Goal: Task Accomplishment & Management: Manage account settings

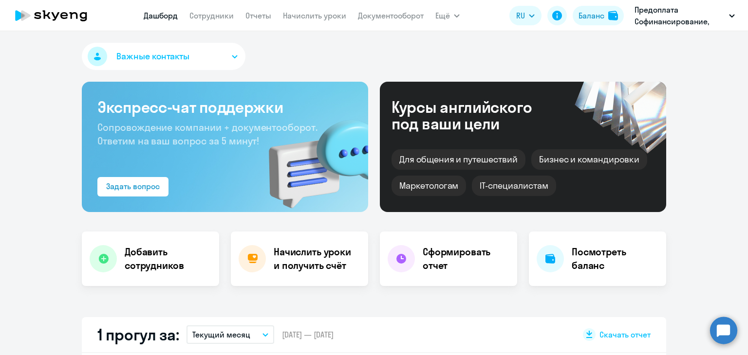
select select "30"
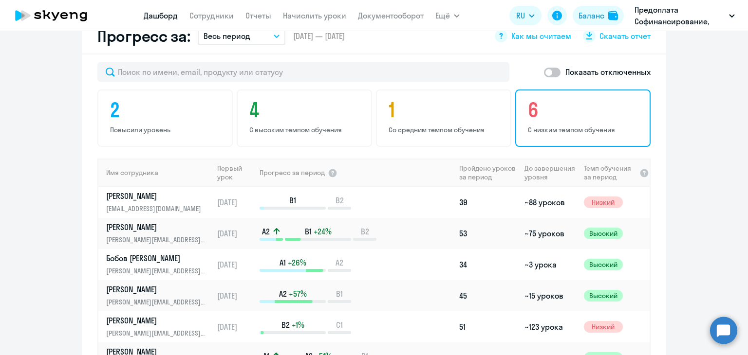
scroll to position [584, 0]
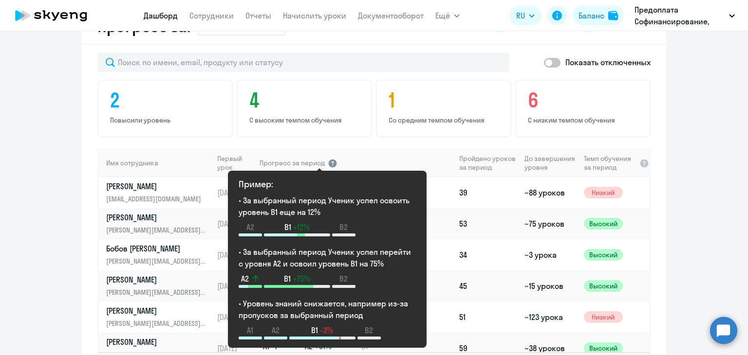
click at [328, 160] on div at bounding box center [333, 163] width 10 height 10
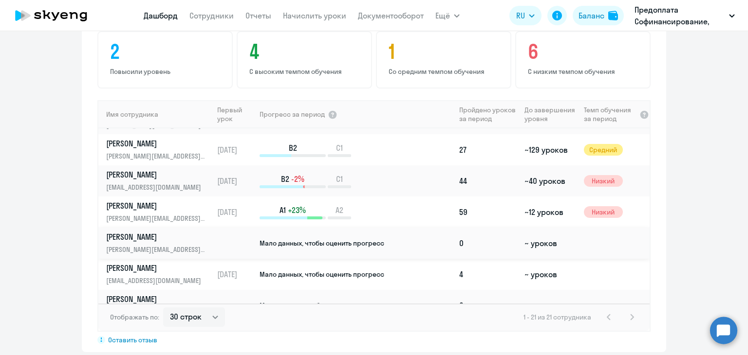
scroll to position [292, 0]
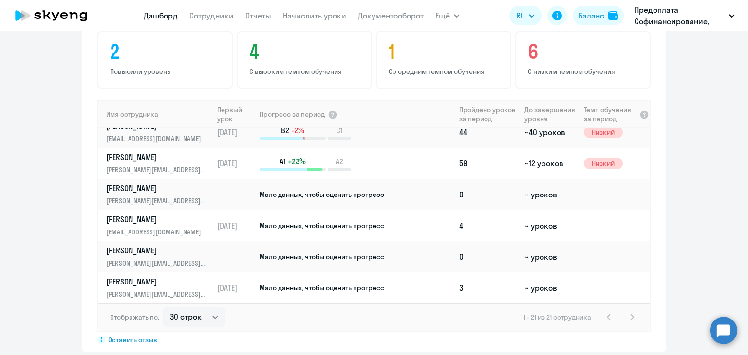
click at [695, 115] on app-progress-dashboard "Прогресс за: Весь период – [DATE] — [DATE] Как мы считаем Скачать отчет Показат…" at bounding box center [374, 156] width 748 height 392
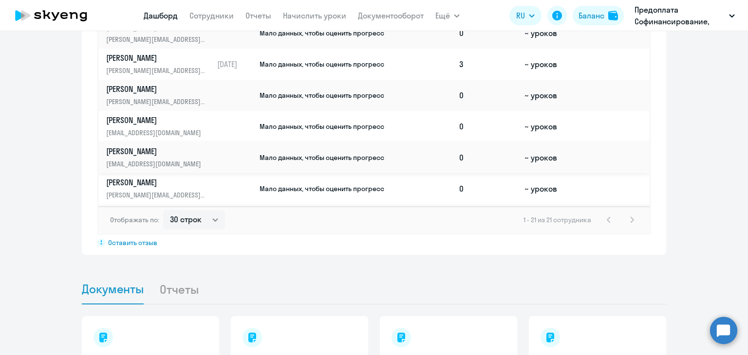
scroll to position [382, 0]
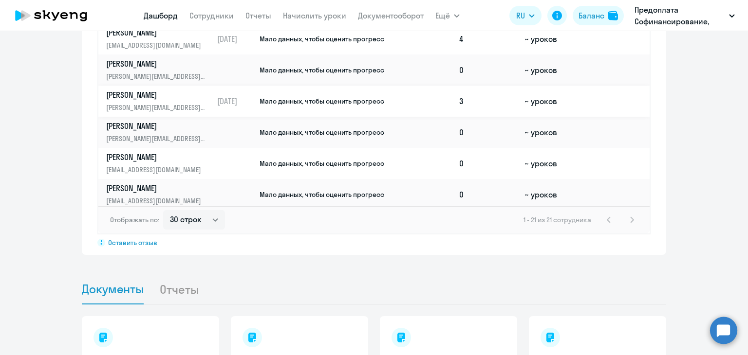
click at [159, 94] on p "[PERSON_NAME]" at bounding box center [156, 95] width 100 height 11
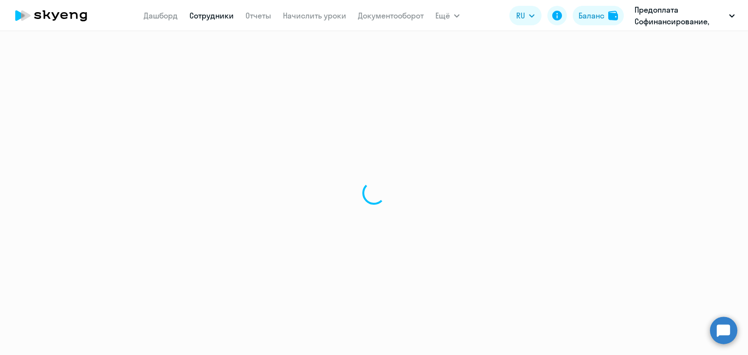
select select "english"
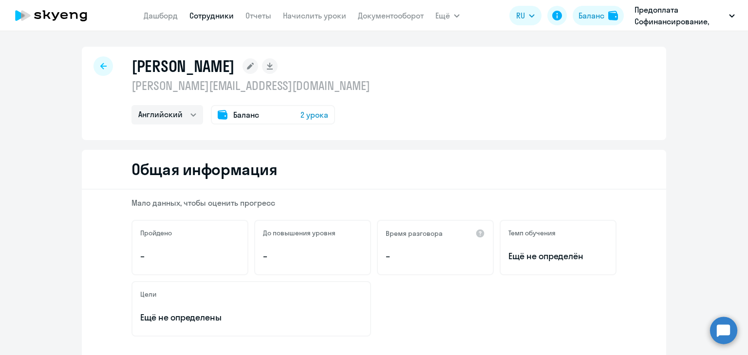
click at [308, 116] on span "2 урока" at bounding box center [314, 115] width 28 height 12
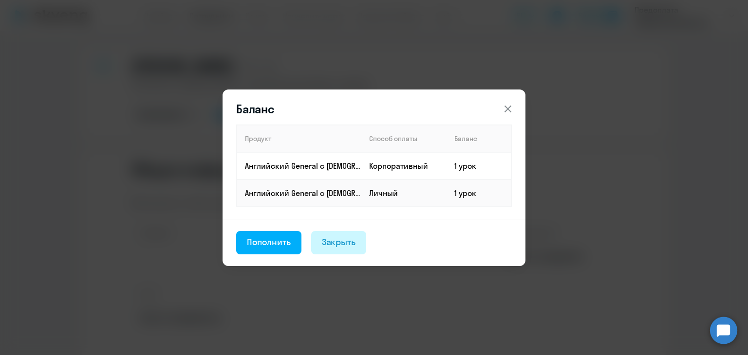
click at [343, 245] on div "Закрыть" at bounding box center [339, 242] width 34 height 13
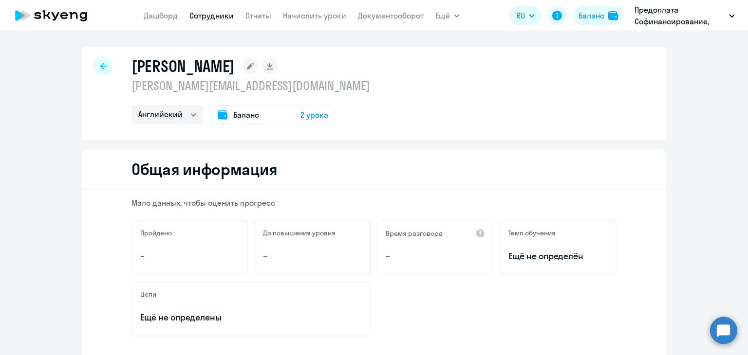
click at [100, 63] on icon at bounding box center [103, 66] width 6 height 6
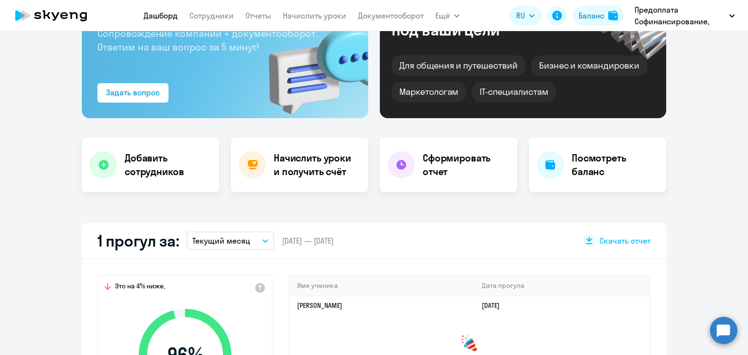
scroll to position [97, 0]
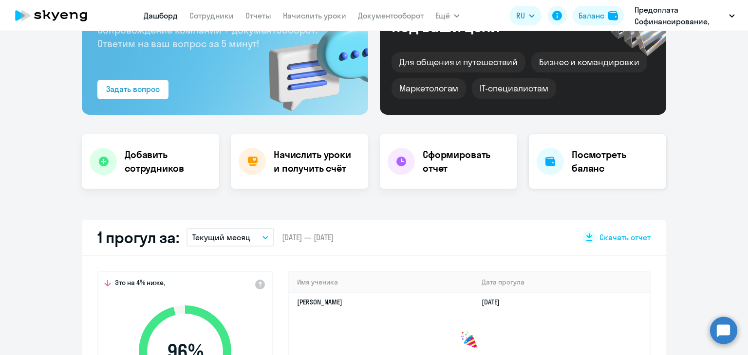
select select "30"
click at [586, 160] on h4 "Посмотреть баланс" at bounding box center [615, 161] width 87 height 27
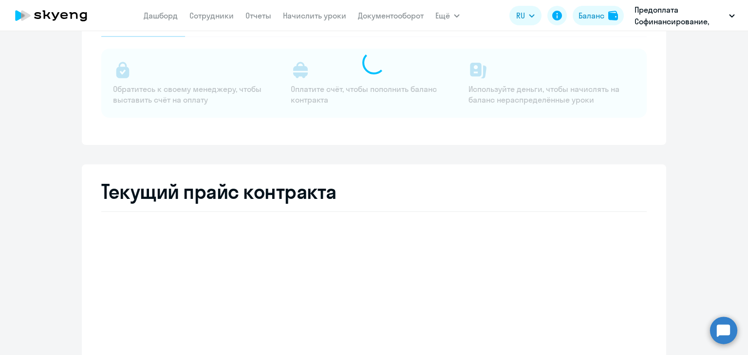
select select "english_adult_not_native_speaker"
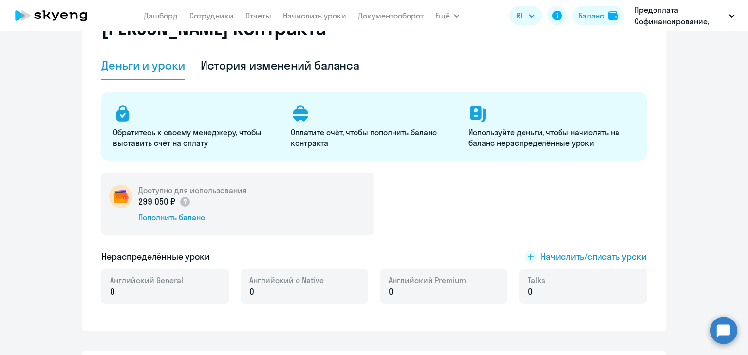
scroll to position [49, 0]
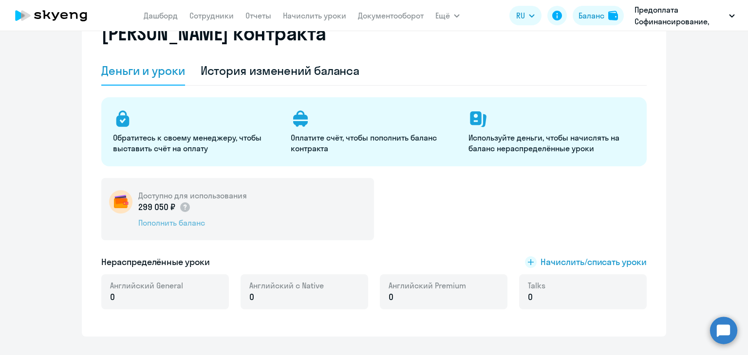
click at [178, 224] on div "Пополнить баланс" at bounding box center [192, 223] width 109 height 11
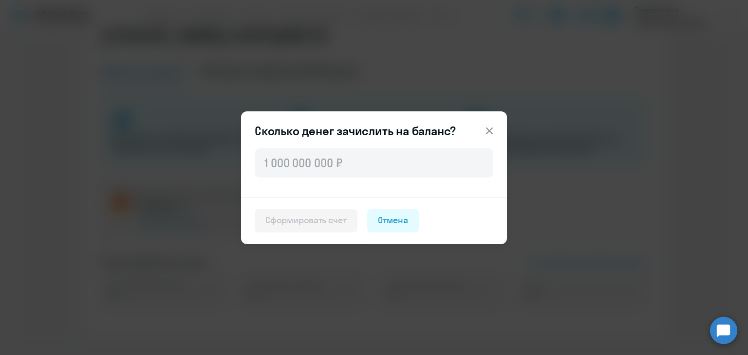
click at [491, 129] on icon at bounding box center [489, 130] width 7 height 7
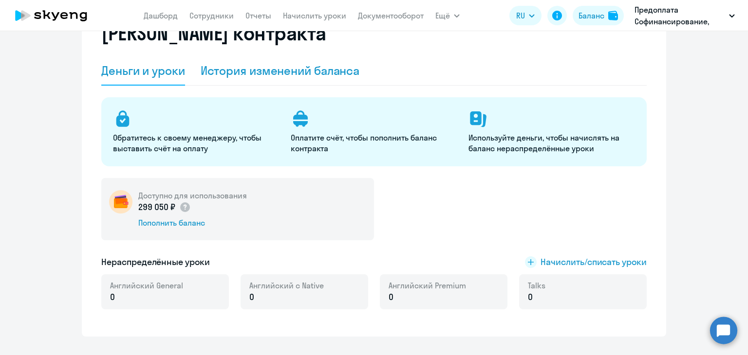
click at [256, 69] on div "История изменений баланса" at bounding box center [280, 71] width 159 height 16
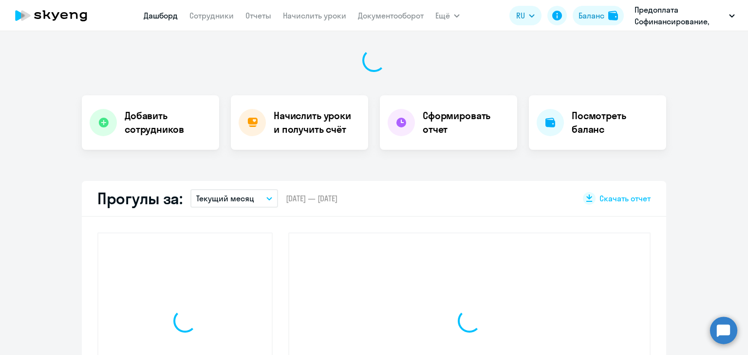
scroll to position [136, 0]
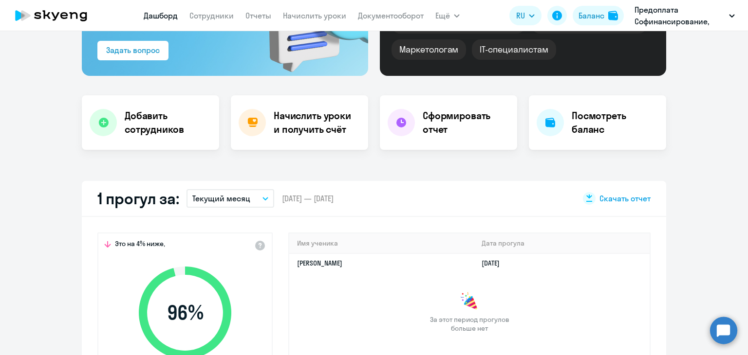
select select "30"
click at [263, 199] on icon "button" at bounding box center [265, 199] width 5 height 2
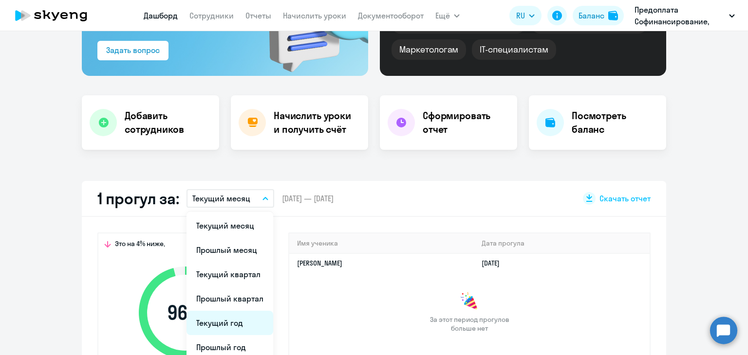
click at [236, 320] on li "Текущий год" at bounding box center [229, 323] width 87 height 24
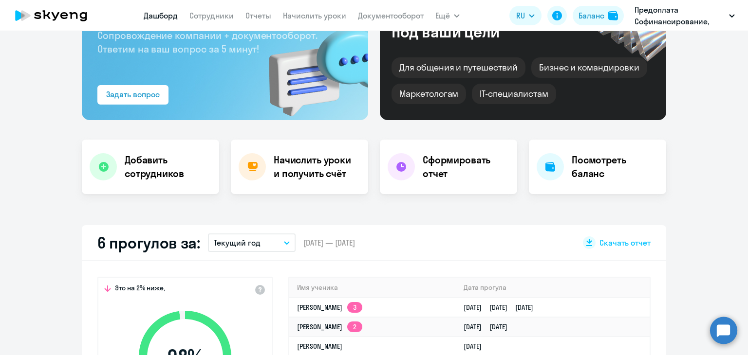
scroll to position [97, 0]
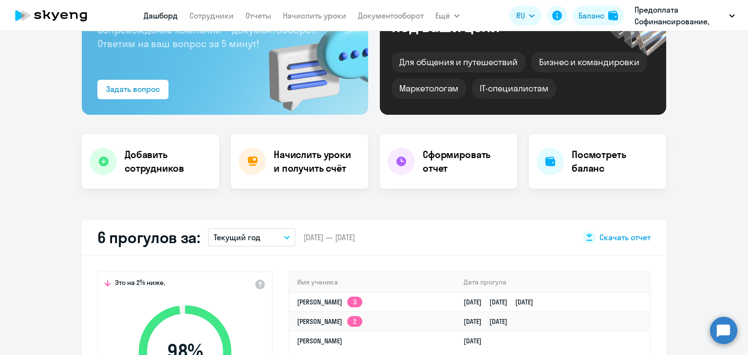
click at [614, 239] on span "Скачать отчет" at bounding box center [624, 237] width 51 height 11
click at [431, 158] on h4 "Сформировать отчет" at bounding box center [466, 161] width 87 height 27
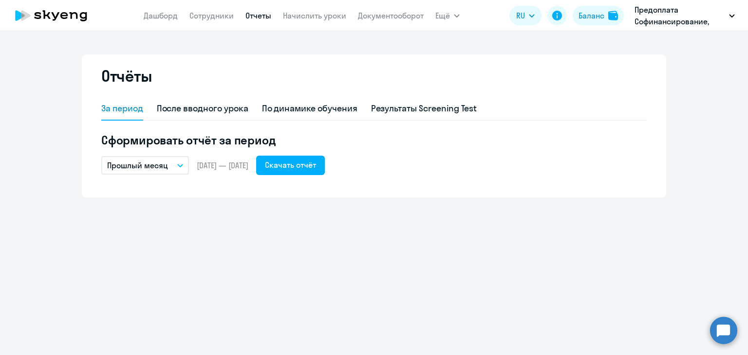
click at [179, 166] on icon "button" at bounding box center [180, 166] width 5 height 2
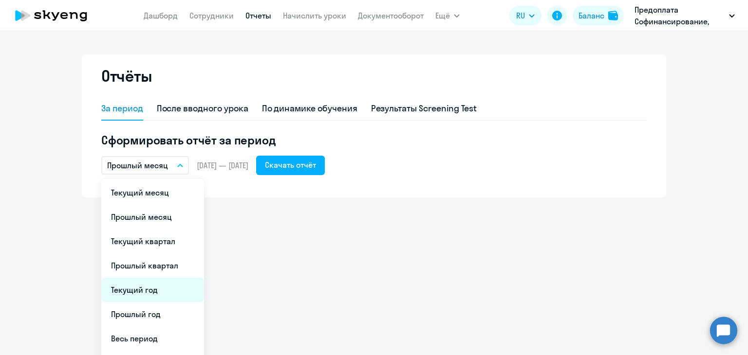
click at [133, 285] on li "Текущий год" at bounding box center [152, 290] width 103 height 24
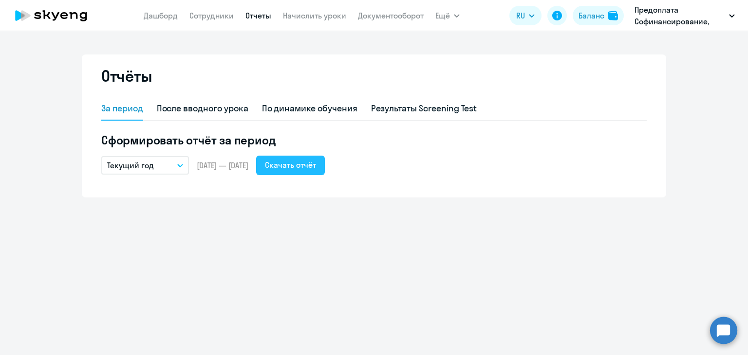
click at [316, 164] on div "Скачать отчёт" at bounding box center [290, 165] width 51 height 12
click at [293, 107] on div "По динамике обучения" at bounding box center [309, 108] width 95 height 13
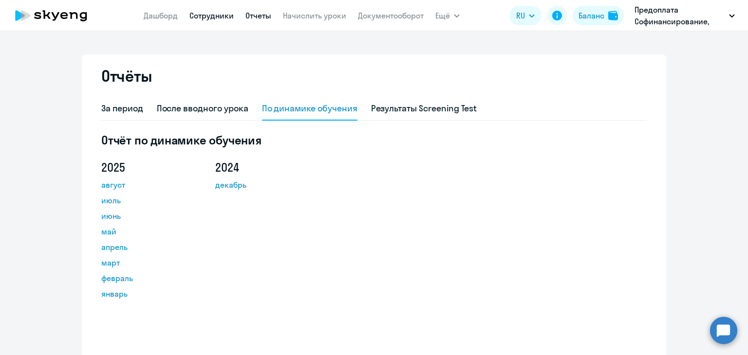
click at [217, 16] on link "Сотрудники" at bounding box center [211, 16] width 44 height 10
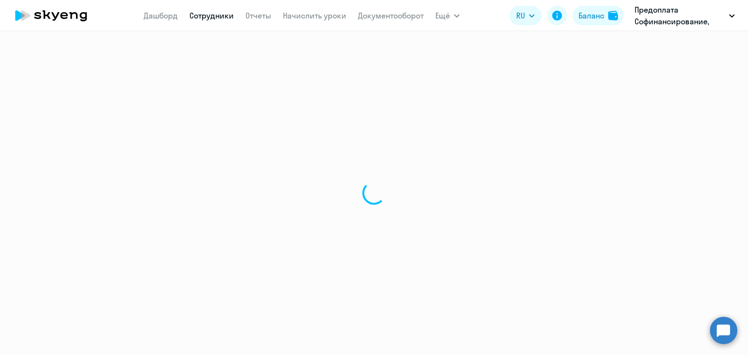
select select "30"
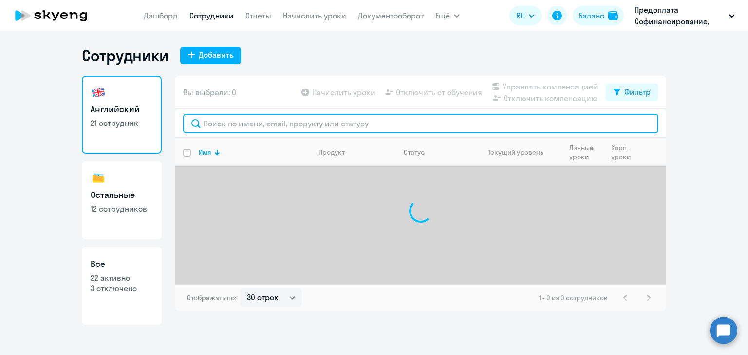
click at [226, 128] on input "text" at bounding box center [420, 123] width 475 height 19
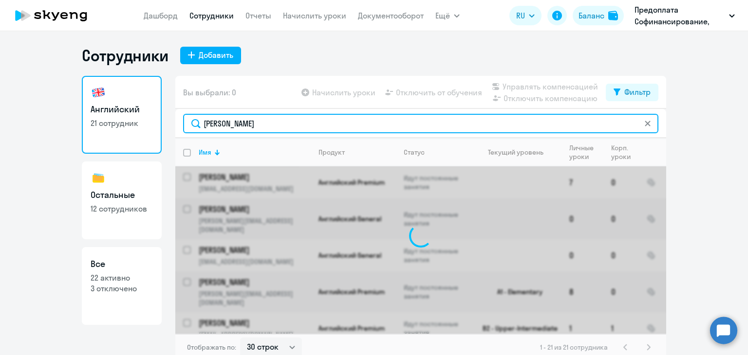
type input "[PERSON_NAME]"
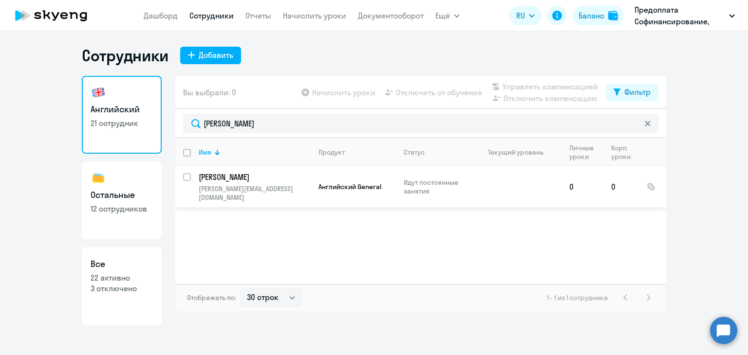
click at [221, 171] on td "[PERSON_NAME] [PERSON_NAME][EMAIL_ADDRESS][DOMAIN_NAME]" at bounding box center [251, 187] width 120 height 41
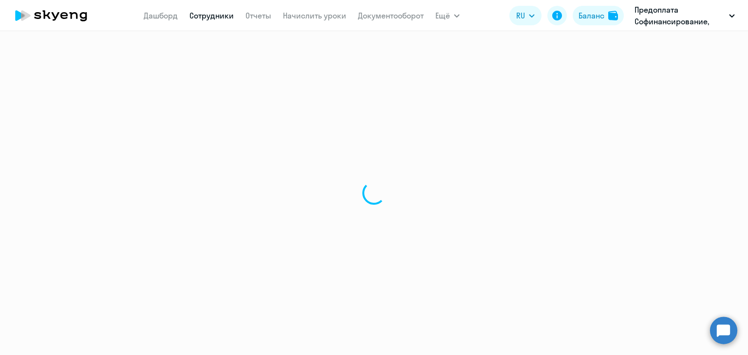
select select "english"
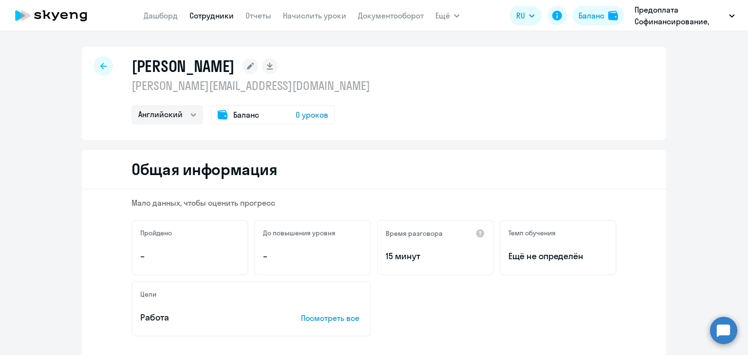
click at [101, 65] on icon at bounding box center [103, 66] width 6 height 7
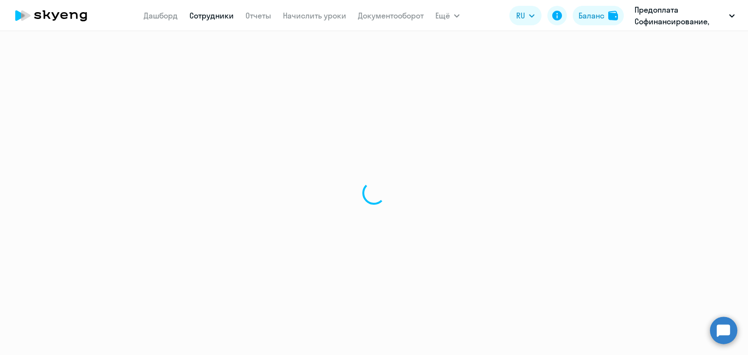
select select "30"
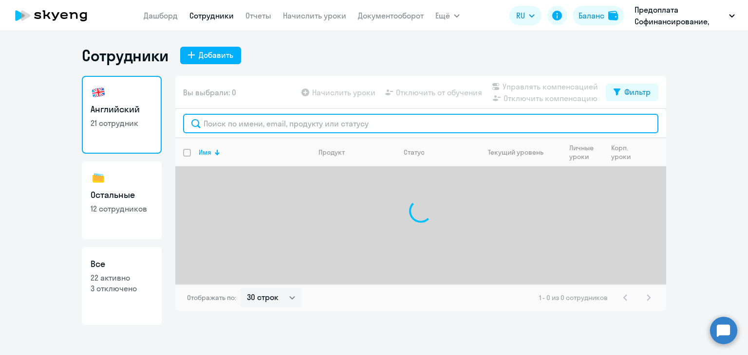
click at [225, 124] on input "text" at bounding box center [420, 123] width 475 height 19
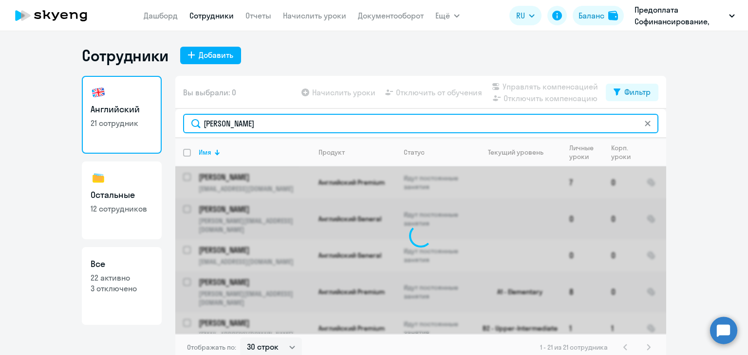
type input "[PERSON_NAME]"
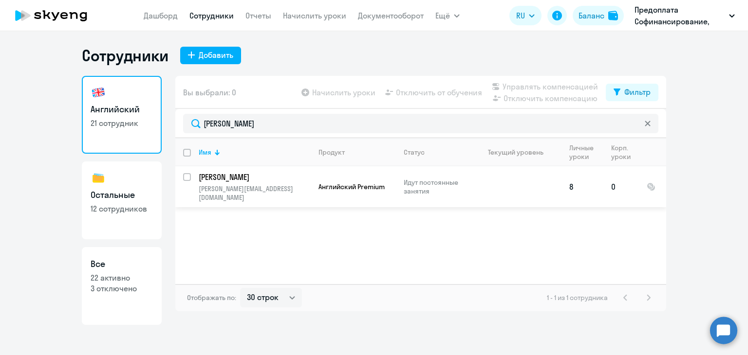
click at [243, 175] on p "[PERSON_NAME]" at bounding box center [254, 177] width 110 height 11
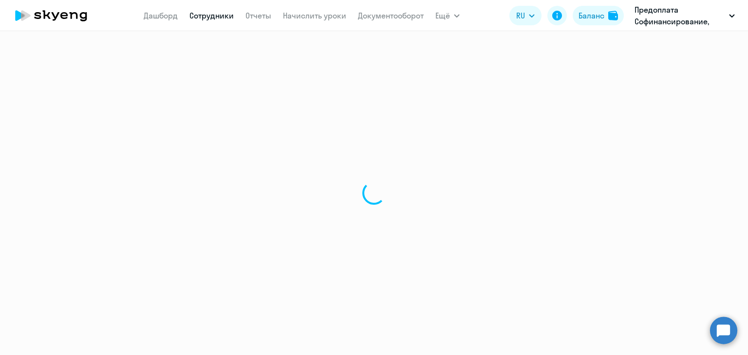
select select "english"
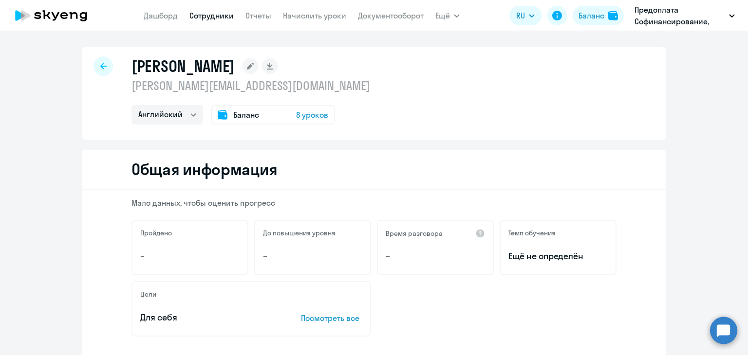
click at [95, 64] on div at bounding box center [102, 65] width 19 height 19
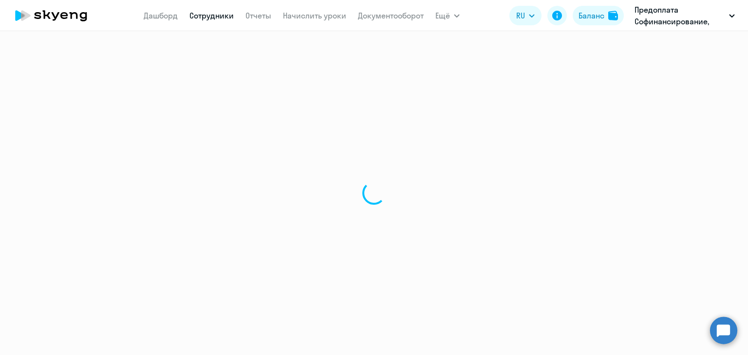
select select "30"
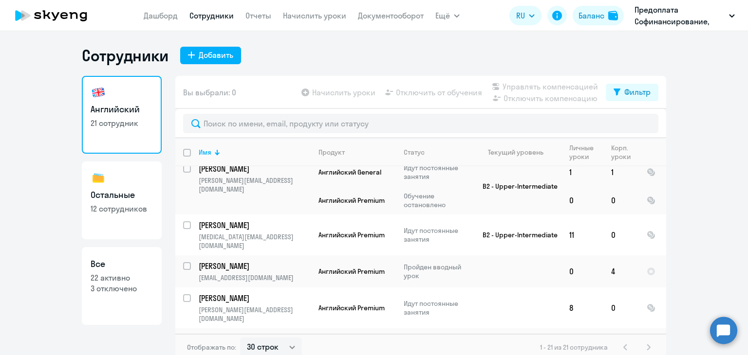
scroll to position [195, 0]
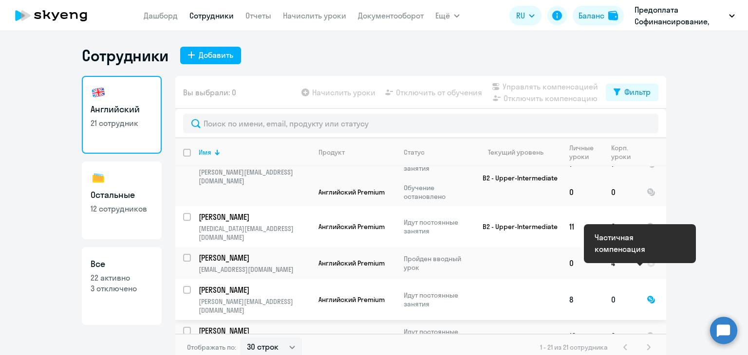
click at [647, 296] on div at bounding box center [651, 300] width 9 height 9
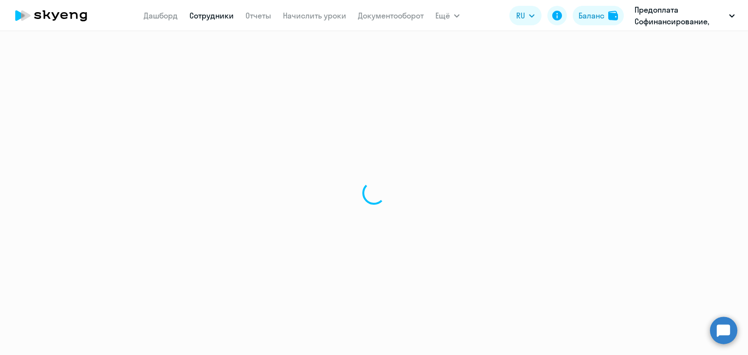
select select "english"
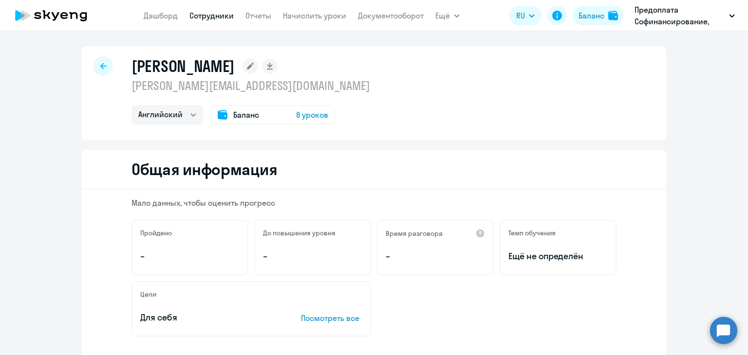
select select "30"
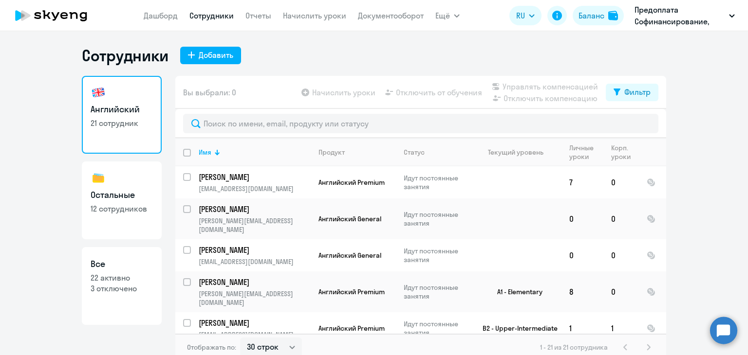
click at [113, 285] on p "3 отключено" at bounding box center [122, 288] width 62 height 11
select select "30"
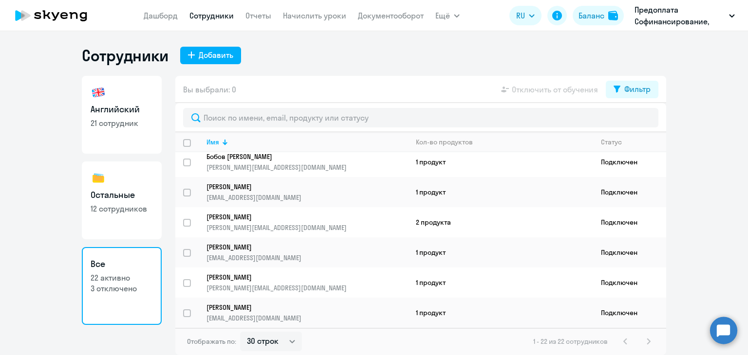
scroll to position [497, 0]
click at [126, 203] on link "Остальные 12 сотрудников" at bounding box center [122, 201] width 80 height 78
select select "30"
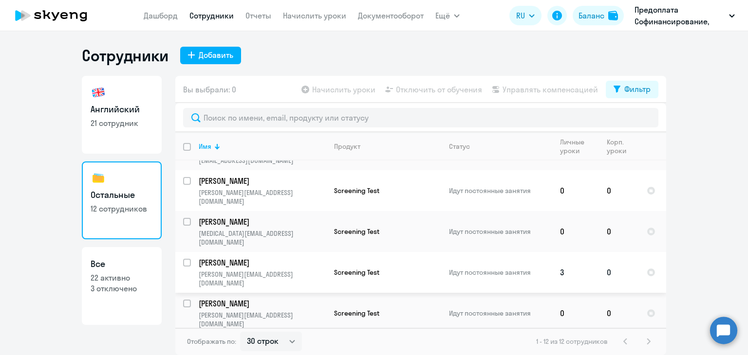
scroll to position [146, 0]
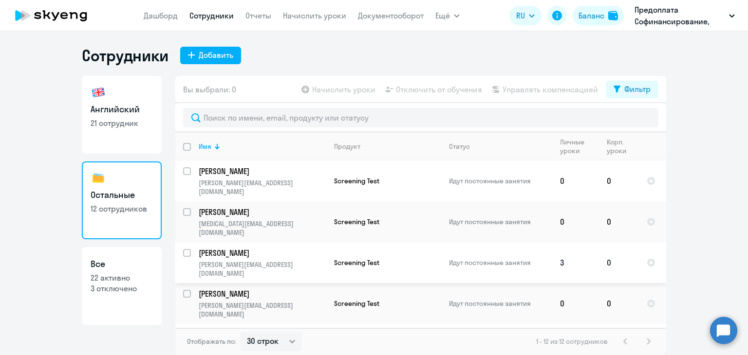
click at [224, 248] on p "[PERSON_NAME]" at bounding box center [262, 253] width 127 height 11
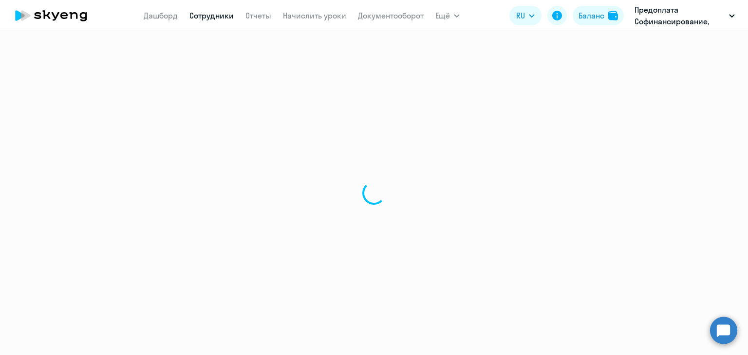
select select "english"
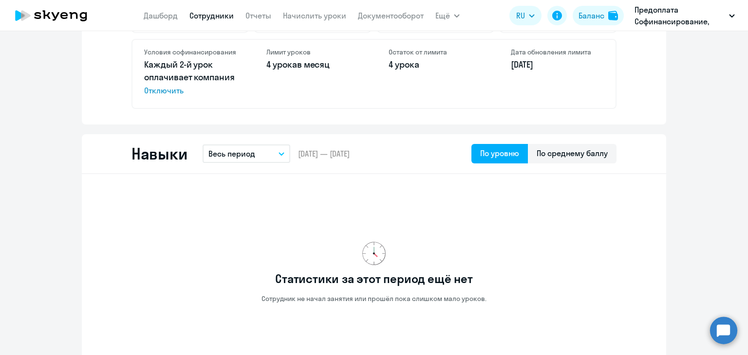
scroll to position [487, 0]
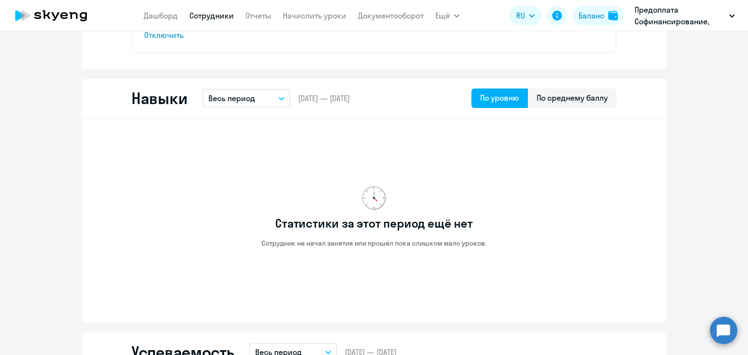
click at [278, 97] on icon "button" at bounding box center [281, 98] width 6 height 3
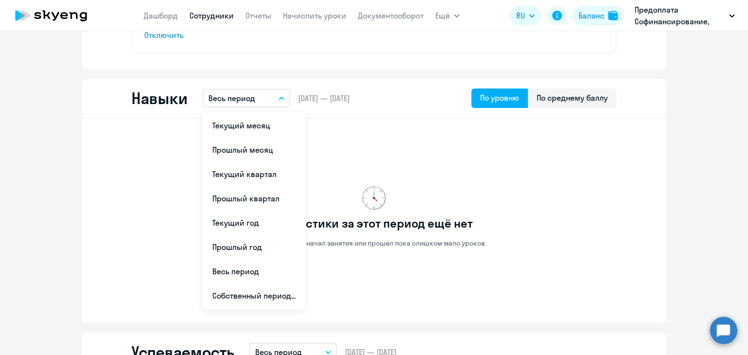
click at [385, 172] on div "Статистики за этот период ещё нет Сотрудник не начал занятия или прошёл пока сл…" at bounding box center [373, 217] width 485 height 181
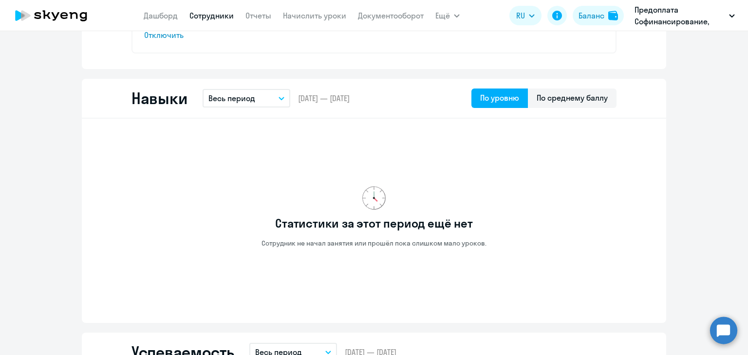
click at [224, 98] on p "Весь период" at bounding box center [231, 99] width 47 height 12
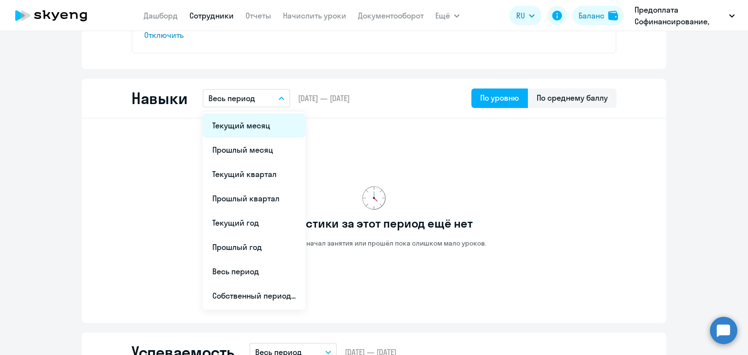
click at [250, 126] on li "Текущий месяц" at bounding box center [254, 125] width 103 height 24
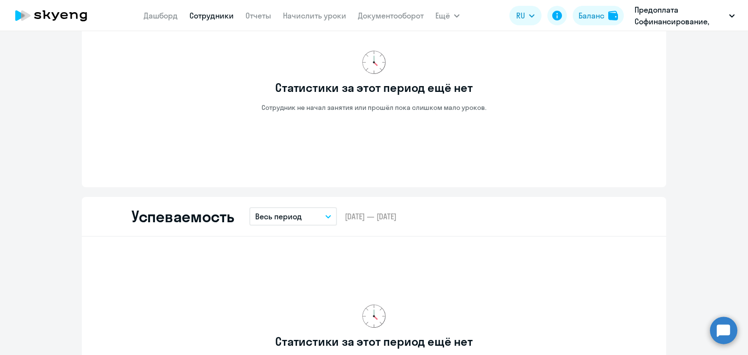
scroll to position [411, 0]
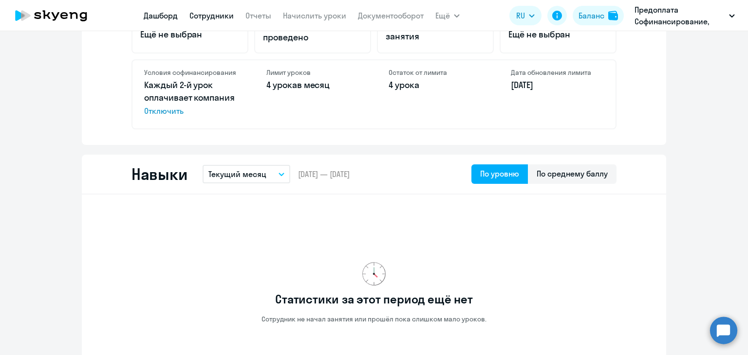
click at [159, 15] on link "Дашборд" at bounding box center [161, 16] width 34 height 10
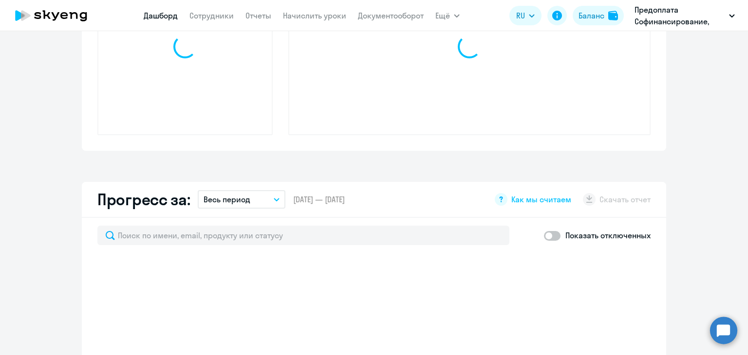
scroll to position [479, 0]
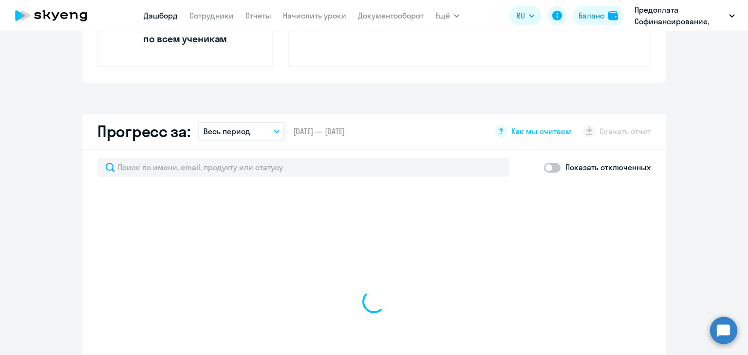
select select "30"
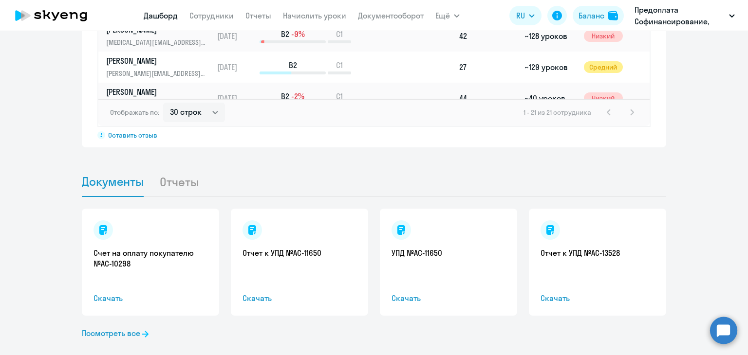
scroll to position [851, 0]
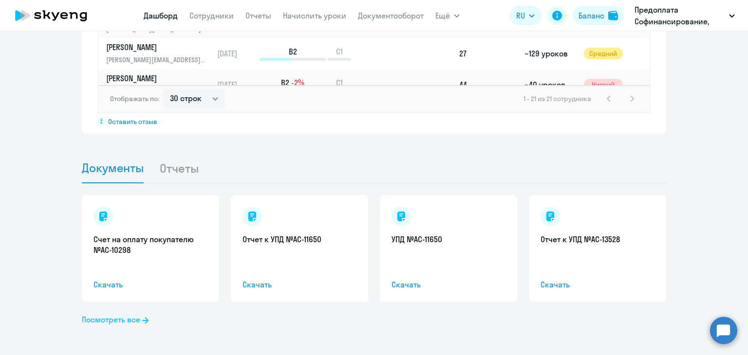
click at [111, 318] on link "Посмотреть все" at bounding box center [115, 320] width 67 height 12
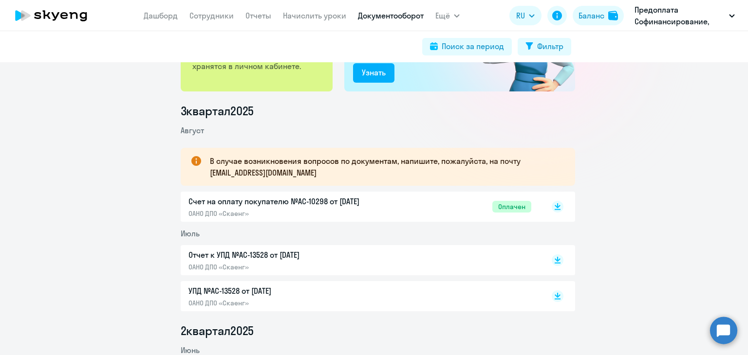
scroll to position [146, 0]
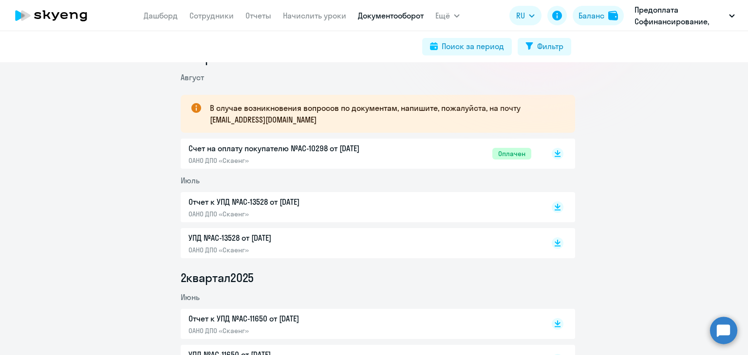
click at [219, 201] on p "Отчет к УПД №AC-13528 от [DATE]" at bounding box center [290, 202] width 204 height 12
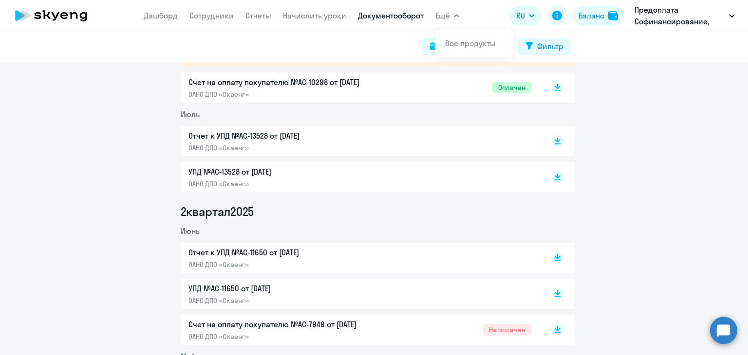
scroll to position [243, 0]
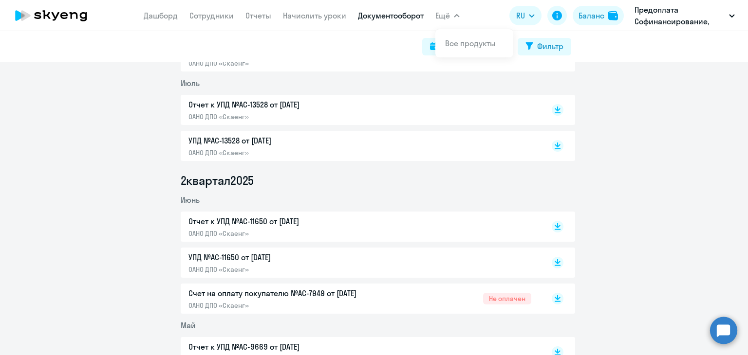
click at [221, 220] on p "Отчет к УПД №AC-11650 от [DATE]" at bounding box center [290, 222] width 204 height 12
click at [208, 14] on link "Сотрудники" at bounding box center [211, 16] width 44 height 10
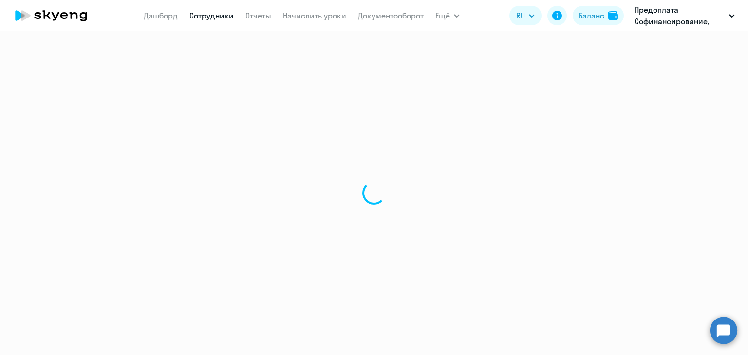
select select "30"
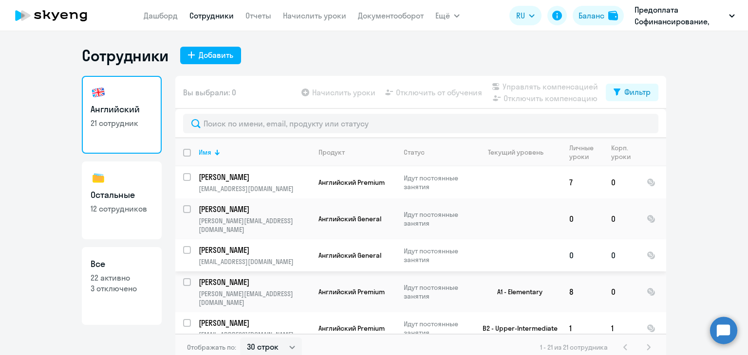
click at [244, 245] on p "[PERSON_NAME]" at bounding box center [254, 250] width 110 height 11
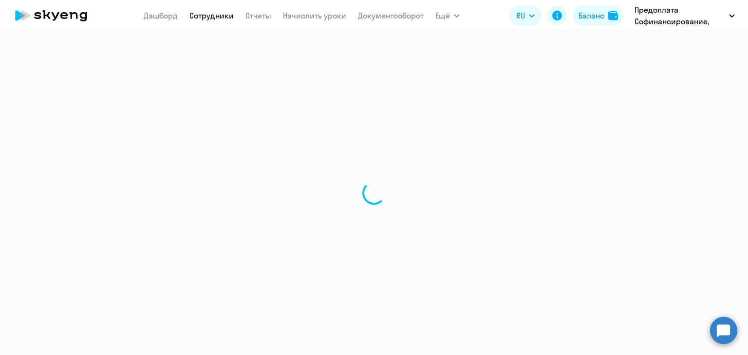
select select "english"
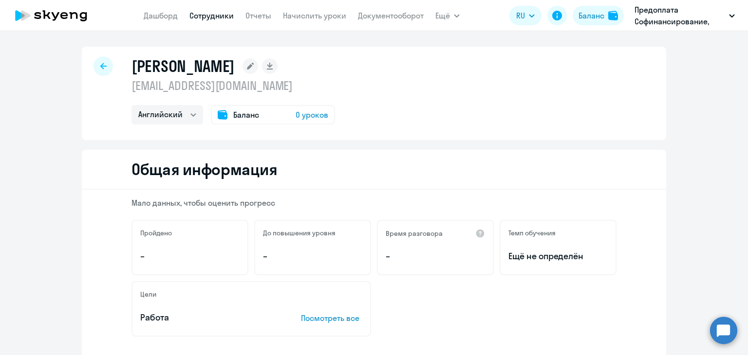
click at [100, 64] on icon at bounding box center [103, 66] width 6 height 7
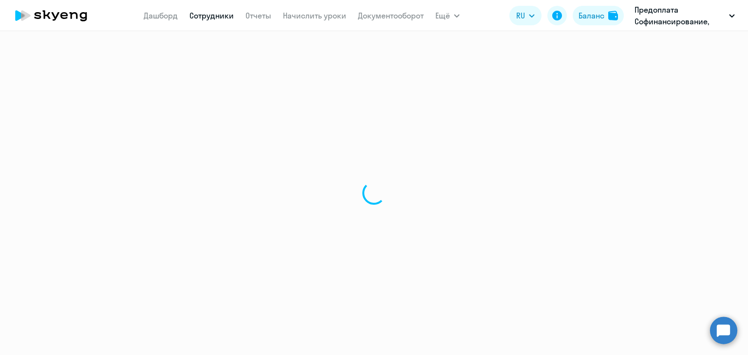
select select "30"
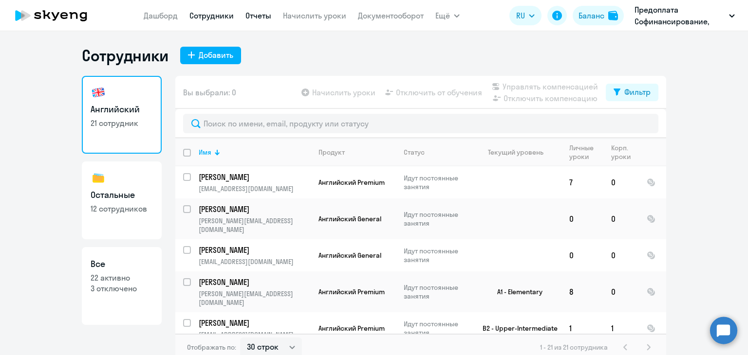
click at [256, 15] on link "Отчеты" at bounding box center [258, 16] width 26 height 10
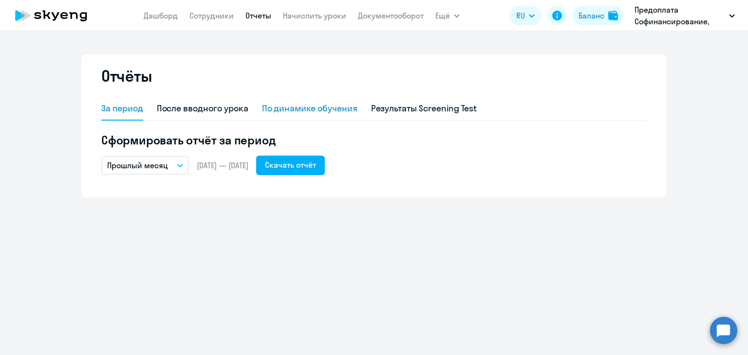
click at [318, 106] on div "По динамике обучения" at bounding box center [309, 108] width 95 height 13
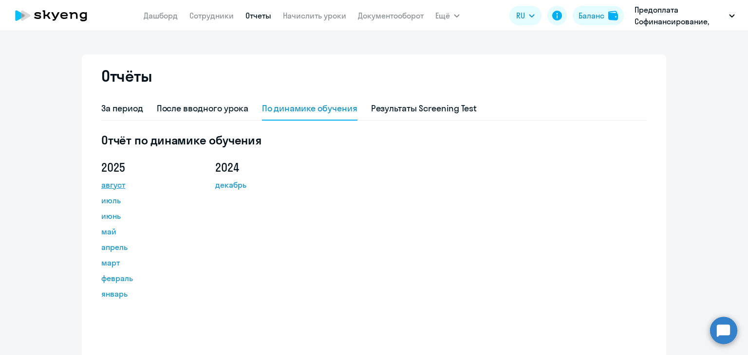
click at [113, 184] on link "август" at bounding box center [145, 185] width 88 height 12
